Goal: Use online tool/utility: Utilize a website feature to perform a specific function

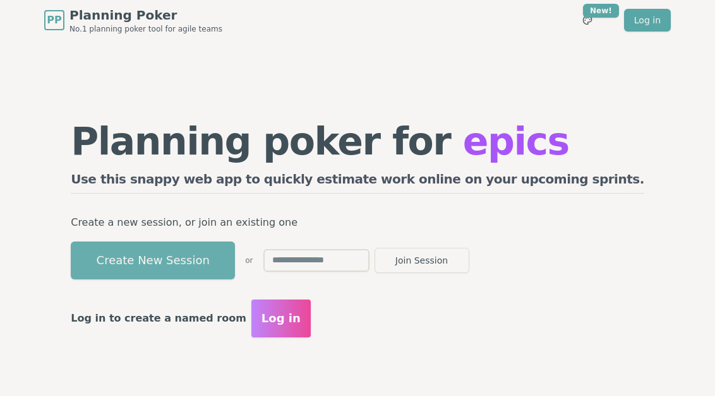
click at [222, 266] on button "Create New Session" at bounding box center [153, 261] width 164 height 38
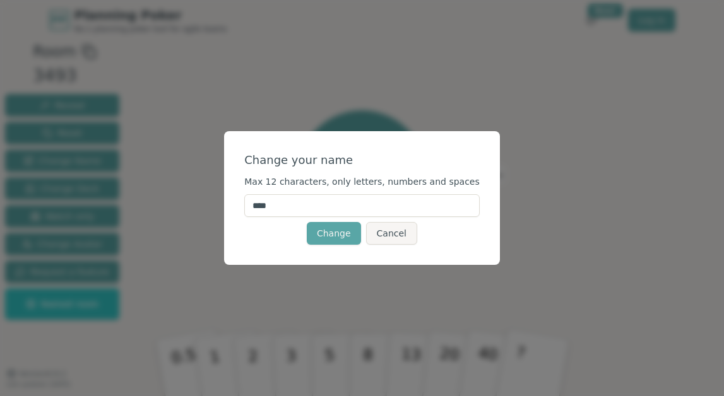
click at [312, 203] on input "****" at bounding box center [361, 205] width 235 height 23
type input "*****"
click button "Change" at bounding box center [334, 233] width 54 height 23
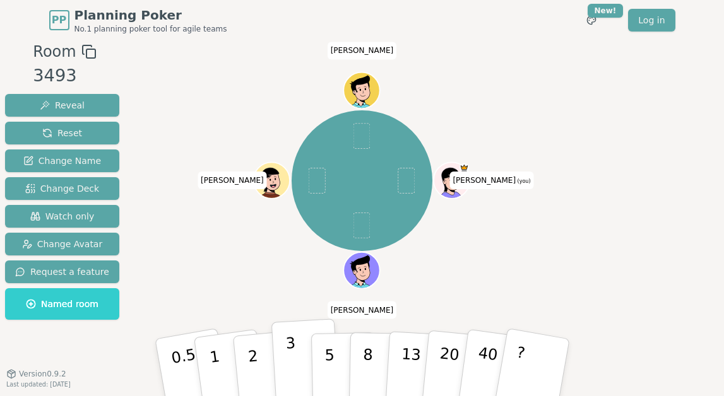
click at [282, 353] on button "3" at bounding box center [305, 368] width 69 height 98
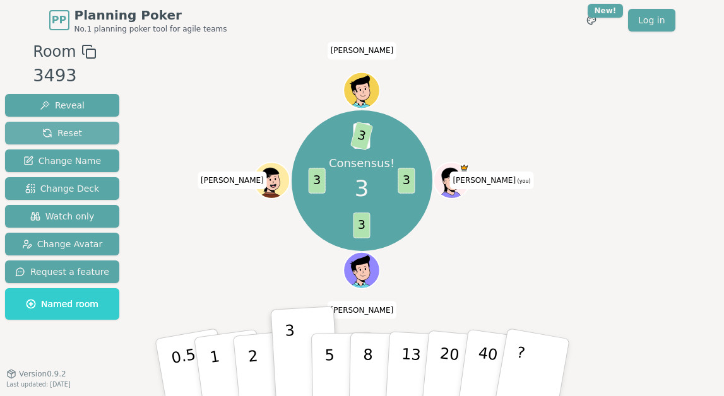
click at [76, 133] on span "Reset" at bounding box center [62, 133] width 40 height 13
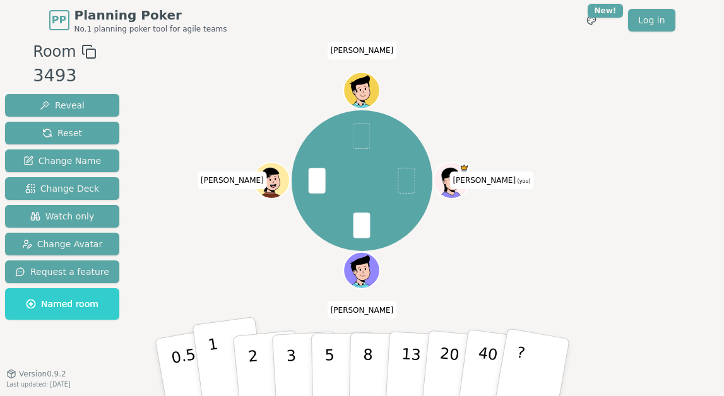
click at [213, 360] on p "1" at bounding box center [215, 369] width 19 height 69
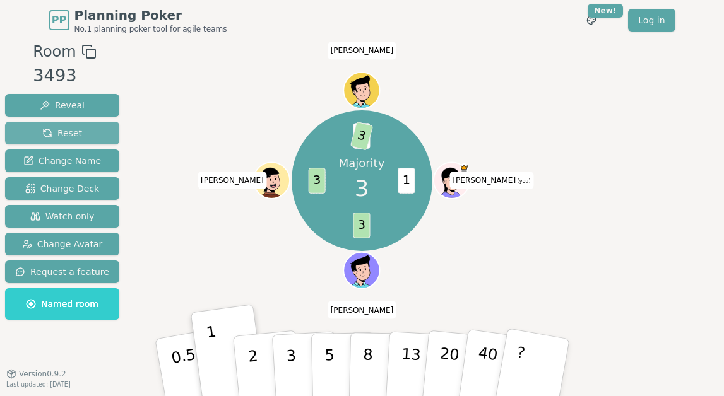
click at [74, 137] on span "Reset" at bounding box center [62, 133] width 40 height 13
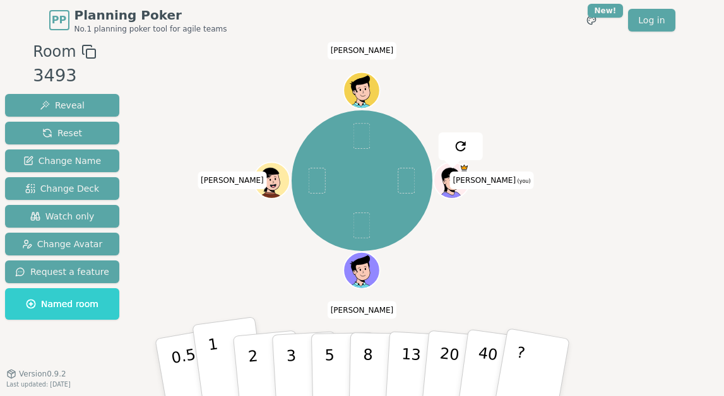
drag, startPoint x: 215, startPoint y: 351, endPoint x: 225, endPoint y: 330, distance: 23.5
click at [215, 351] on button "1" at bounding box center [229, 368] width 75 height 102
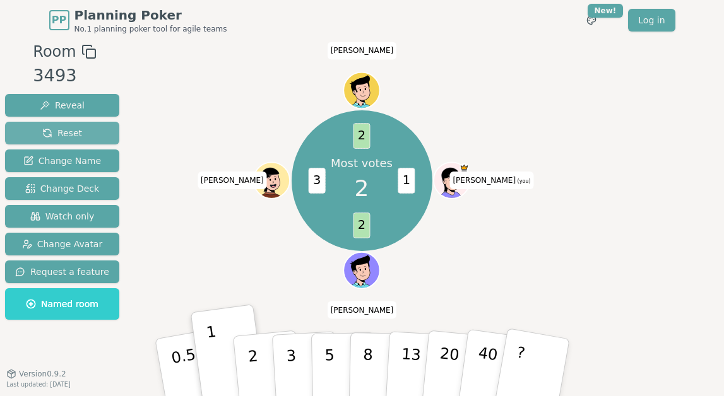
click at [83, 140] on button "Reset" at bounding box center [62, 133] width 114 height 23
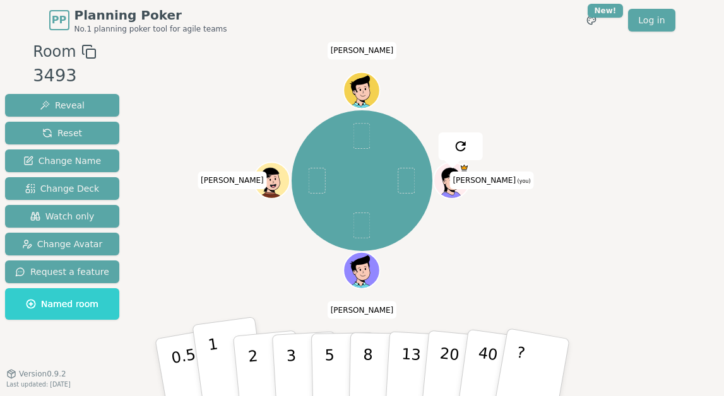
click at [222, 360] on button "1" at bounding box center [229, 368] width 75 height 102
click at [251, 359] on p "2" at bounding box center [254, 369] width 16 height 69
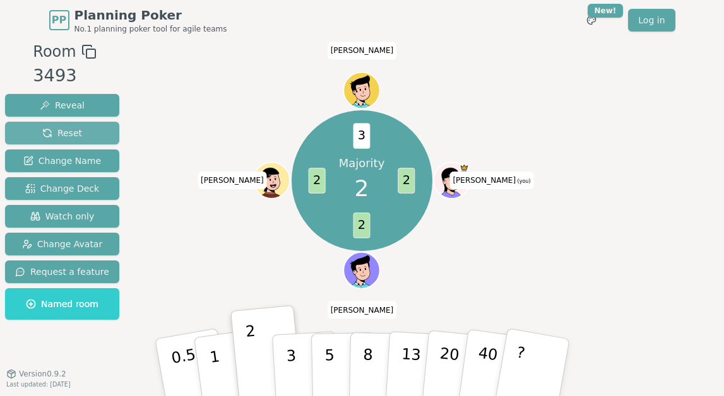
click at [66, 136] on span "Reset" at bounding box center [62, 133] width 40 height 13
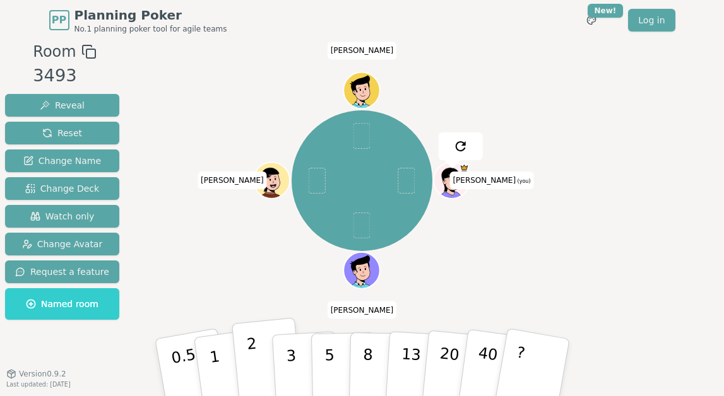
drag, startPoint x: 257, startPoint y: 350, endPoint x: 263, endPoint y: 340, distance: 11.6
click at [258, 348] on button "2" at bounding box center [267, 368] width 72 height 100
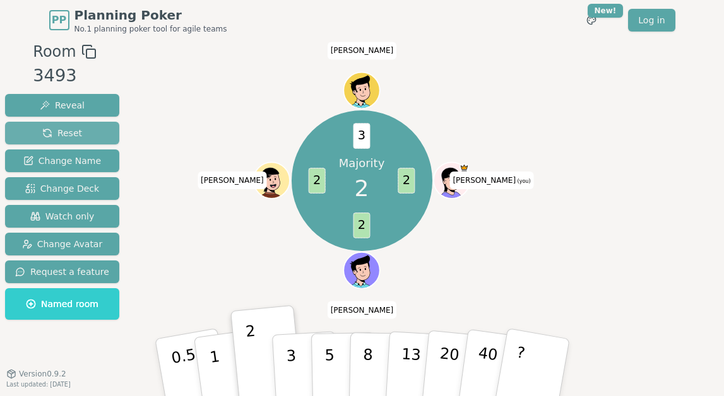
click at [95, 132] on button "Reset" at bounding box center [62, 133] width 114 height 23
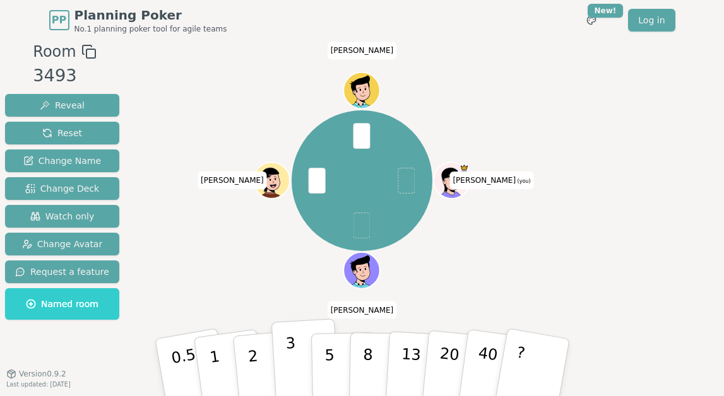
click at [296, 353] on button "3" at bounding box center [305, 368] width 69 height 98
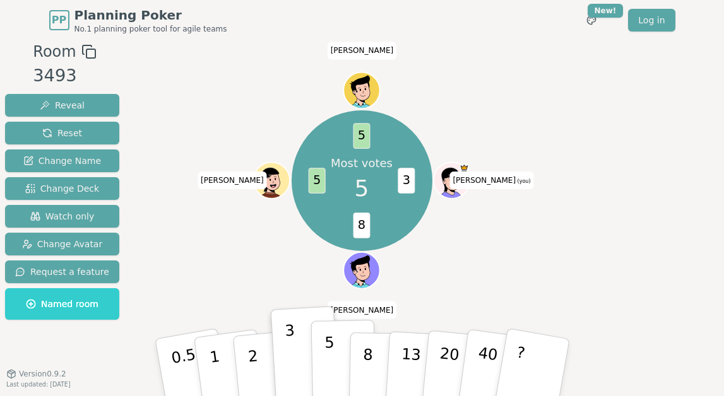
click at [328, 352] on p "5" at bounding box center [329, 368] width 11 height 68
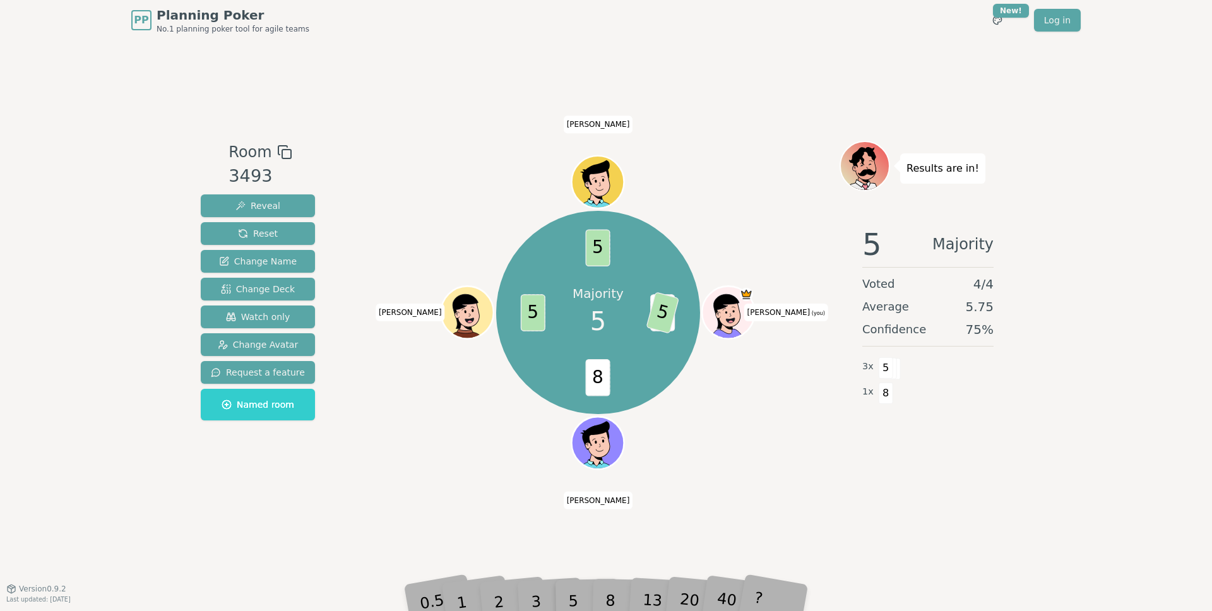
click at [545, 66] on div "Room 3493 Reveal Reset Change Name Change Deck Watch only Change Avatar Request…" at bounding box center [606, 314] width 821 height 548
